Goal: Ask a question: Seek information or help from site administrators or community

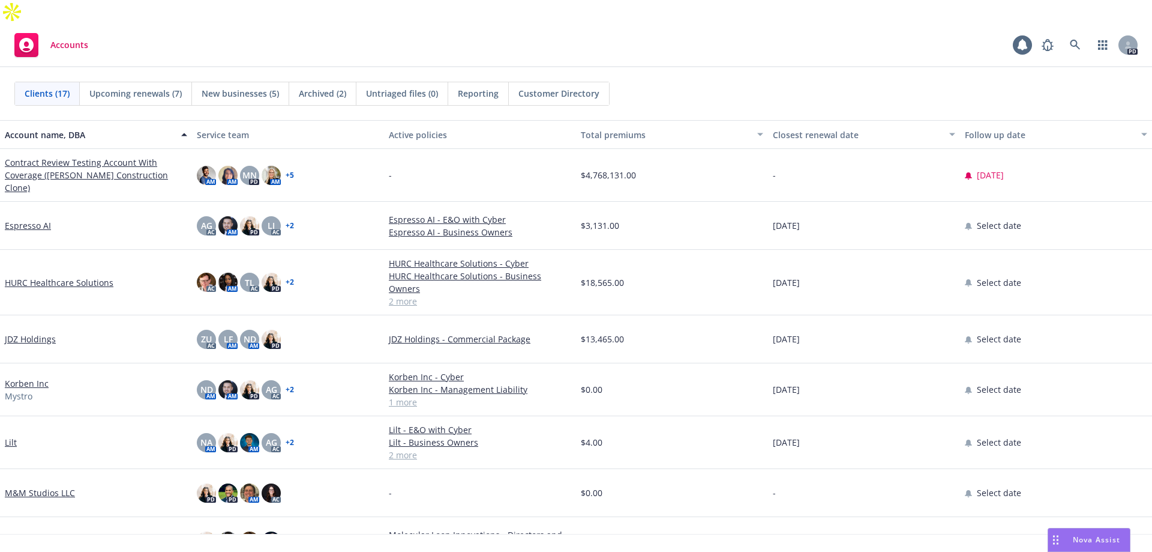
click at [1076, 543] on span "Nova Assist" at bounding box center [1096, 539] width 47 height 10
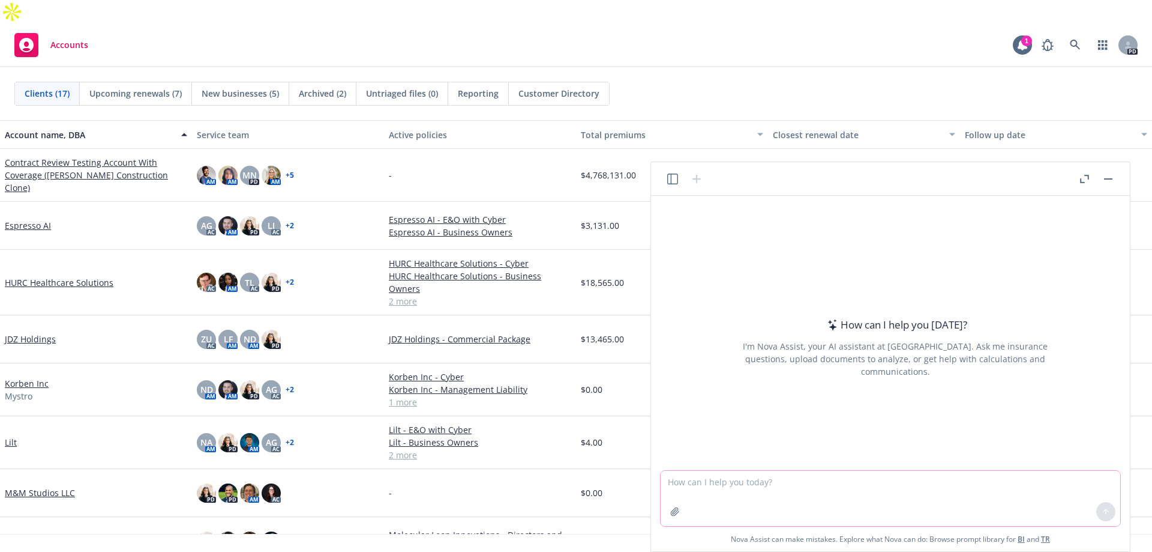
click at [805, 491] on textarea at bounding box center [891, 498] width 460 height 55
type textarea "write me a short welcome to newfront email. i know the client his name is Pav s…"
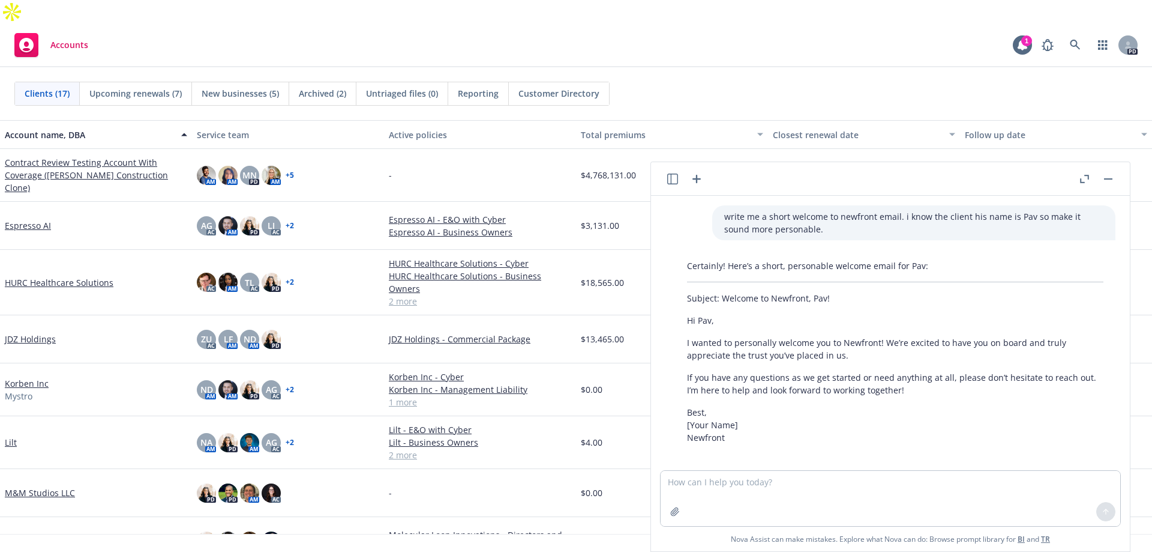
scroll to position [7, 0]
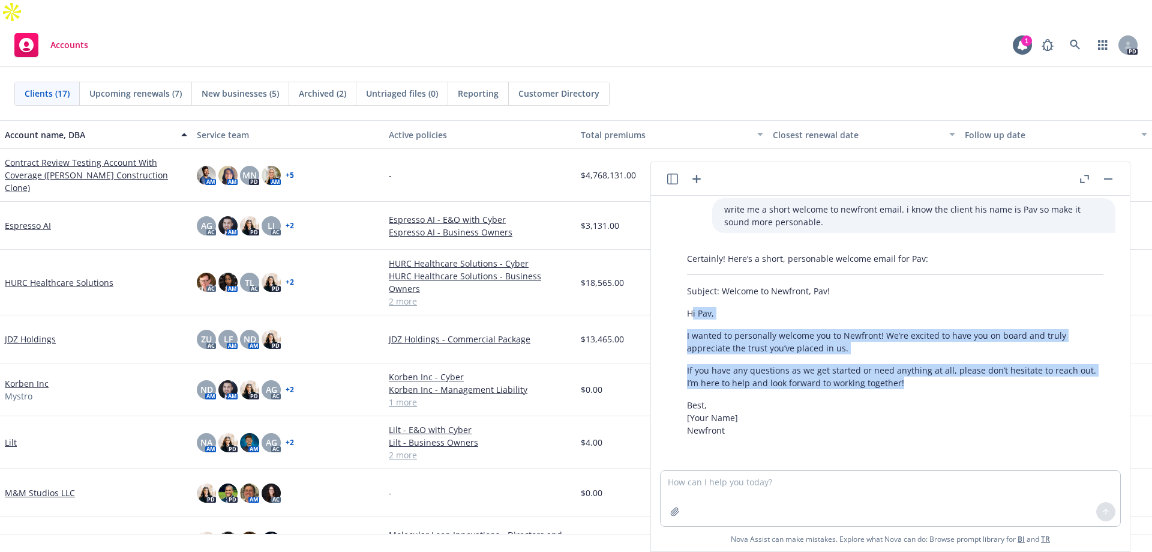
drag, startPoint x: 693, startPoint y: 313, endPoint x: 928, endPoint y: 379, distance: 244.2
click at [928, 379] on div "Certainly! Here’s a short, personable welcome email for Pav: Subject: Welcome t…" at bounding box center [895, 344] width 441 height 194
copy div "i Pav, I wanted to personally welcome you to Newfront! We’re excited to have yo…"
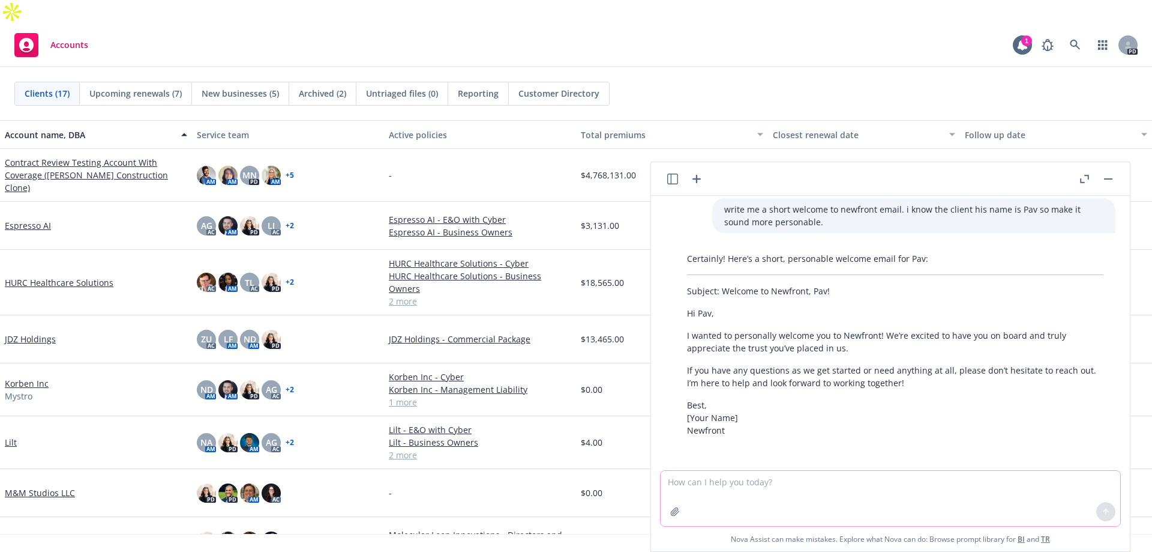
click at [790, 492] on textarea at bounding box center [891, 498] width 460 height 55
type textarea "how do i create a profile in saleforce for a prospect"
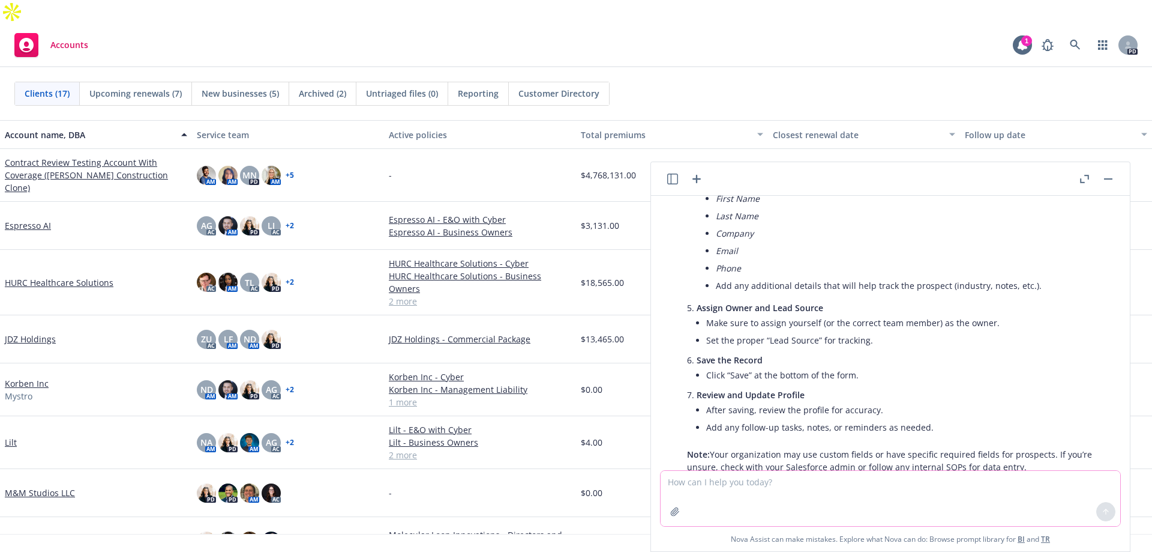
scroll to position [590, 0]
